Goal: Browse casually

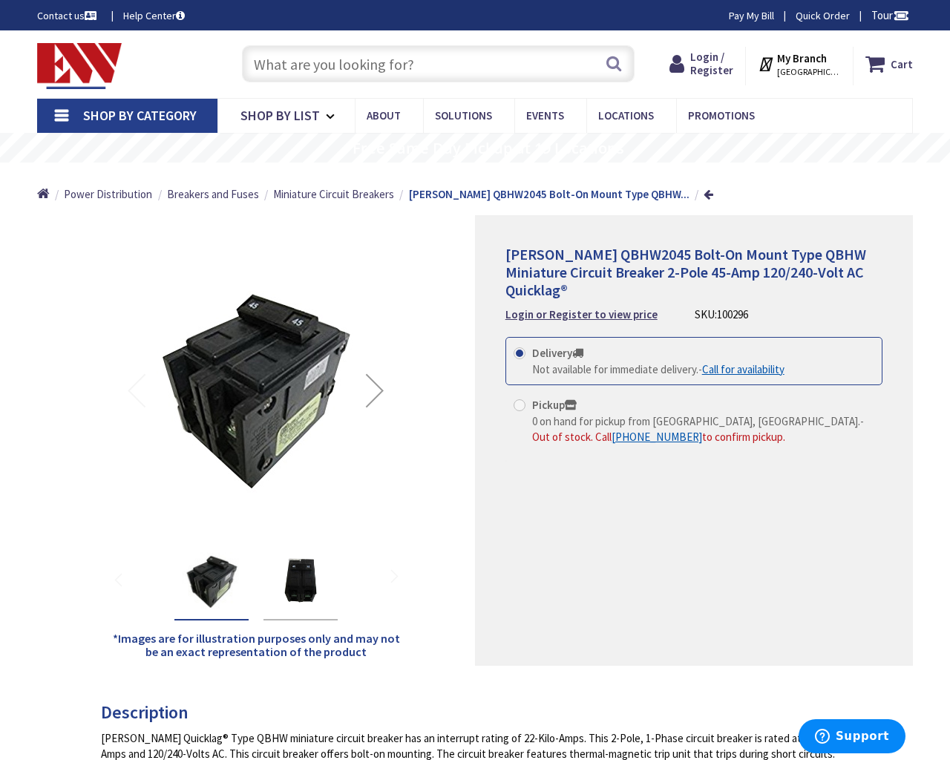
type input "[GEOGRAPHIC_DATA]"
